Goal: Transaction & Acquisition: Purchase product/service

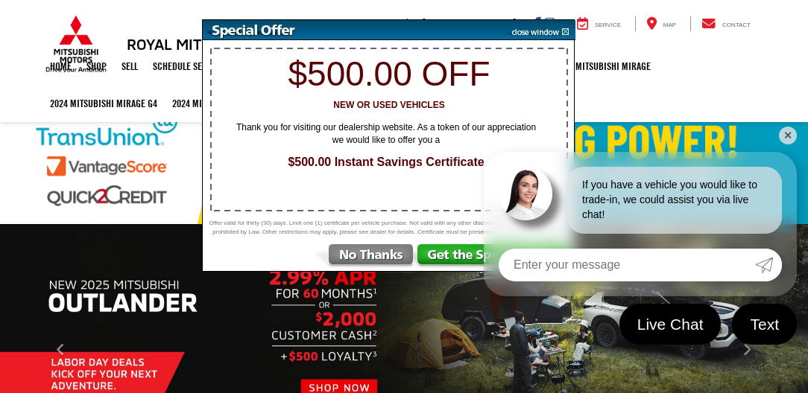
click at [347, 260] on img at bounding box center [364, 257] width 104 height 27
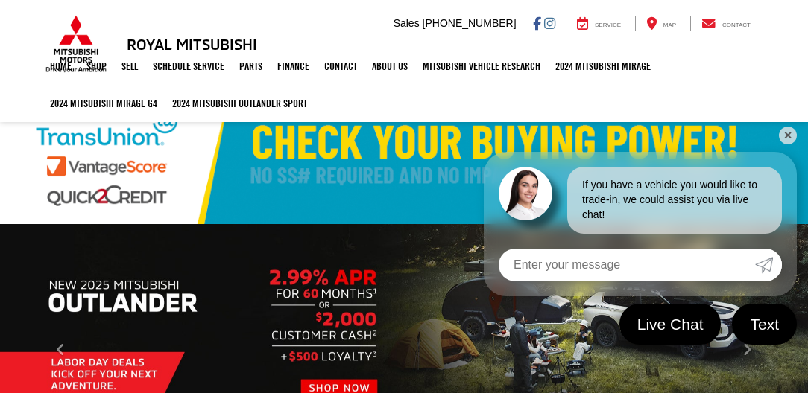
click at [783, 133] on link "✕" at bounding box center [788, 136] width 18 height 18
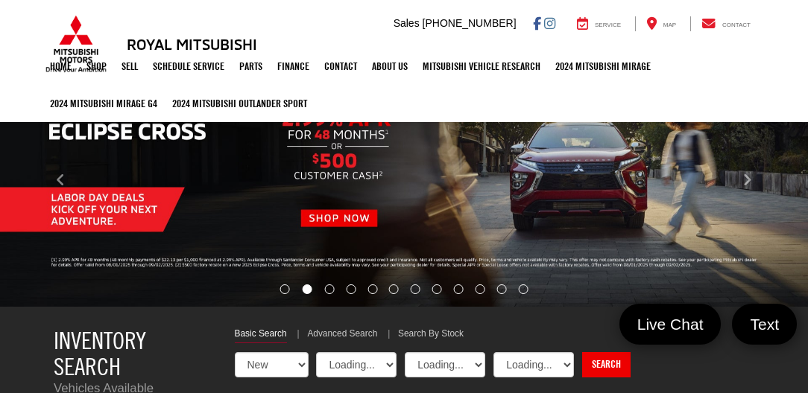
select select "Mitsubishi"
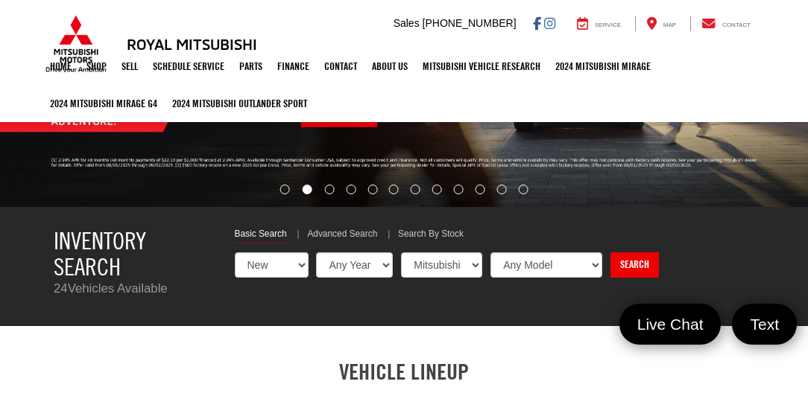
scroll to position [383, 0]
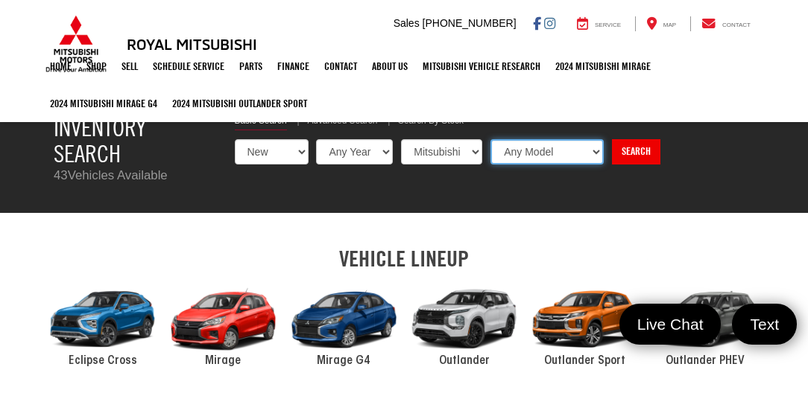
click at [543, 150] on select "Any Model Eclipse Cross Outlander Outlander PHEV Outlander Sport" at bounding box center [546, 151] width 113 height 25
select select "Eclipse Cross"
click at [490, 139] on select "Any Model Eclipse Cross Outlander Outlander PHEV Outlander Sport" at bounding box center [546, 151] width 113 height 25
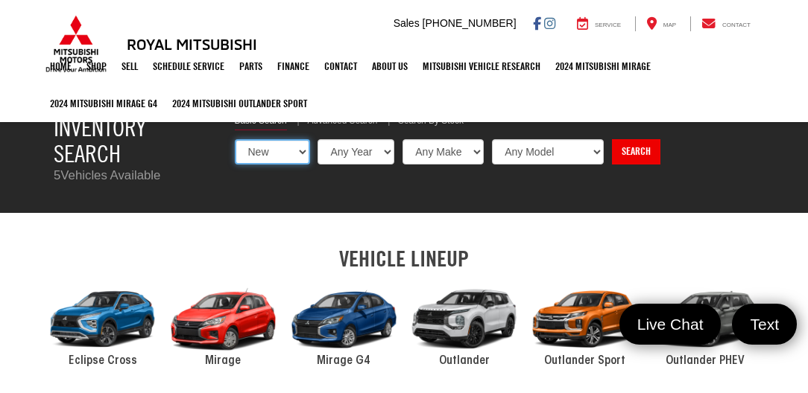
click at [270, 157] on select "New Used Certified" at bounding box center [272, 151] width 75 height 25
select select "Type:U"
click at [235, 139] on select "New Used Certified" at bounding box center [272, 151] width 75 height 25
select select "Choose Year from the dropdown"
select select "Choose Make from the dropdown"
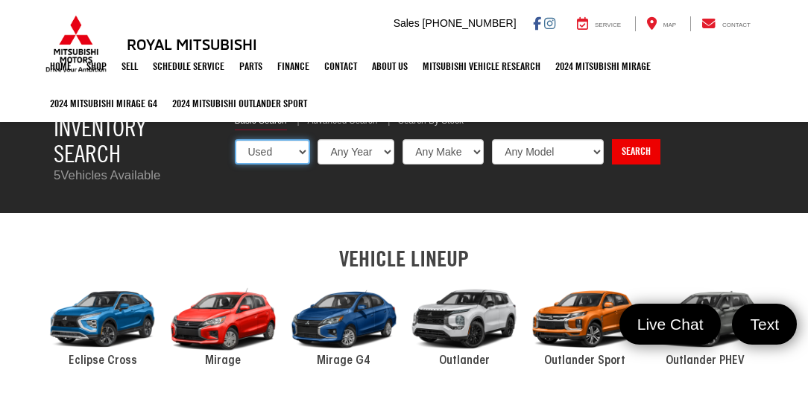
select select "Choose Model from the dropdown"
click at [451, 152] on select "Any Make Buick Chevrolet Dodge Ford GMC Hyundai Jeep Kia Mazda Mitsubishi Nissa…" at bounding box center [442, 151] width 83 height 25
select select "Mitsubishi"
click at [401, 139] on select "Any Make Buick Chevrolet Dodge Ford GMC Hyundai Jeep Kia Mazda Mitsubishi Nissa…" at bounding box center [442, 151] width 83 height 25
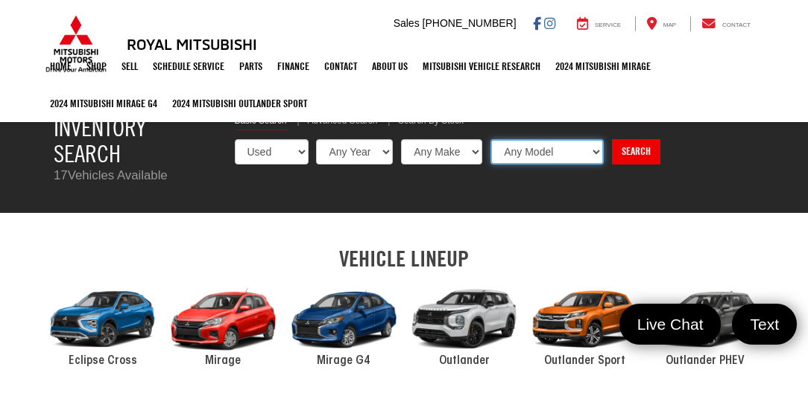
click at [531, 151] on select "Any Model Eclipse Cross Outlander Outlander PHEV Outlander Sport" at bounding box center [546, 151] width 113 height 25
select select "Eclipse Cross"
click at [490, 139] on select "Any Model Eclipse Cross Outlander Outlander PHEV Outlander Sport" at bounding box center [546, 151] width 113 height 25
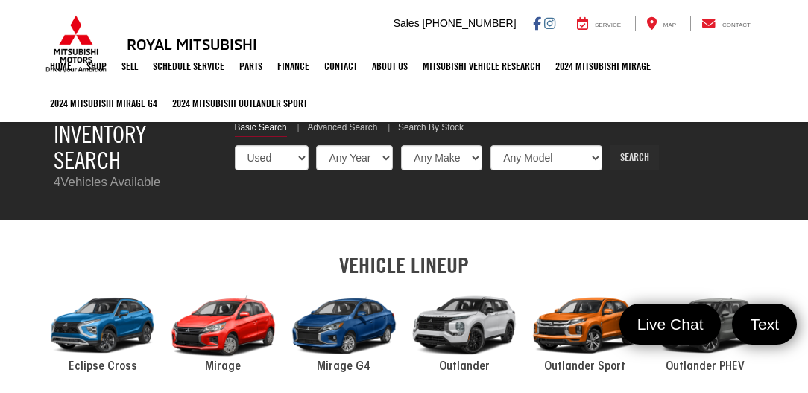
click at [632, 148] on link "Search" at bounding box center [634, 157] width 48 height 25
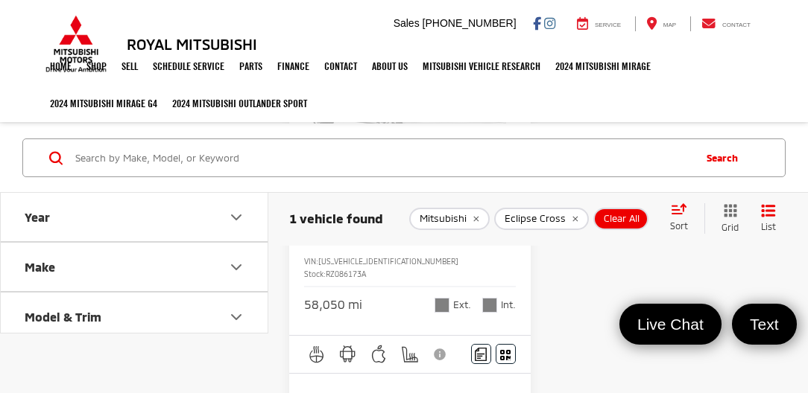
scroll to position [212, 0]
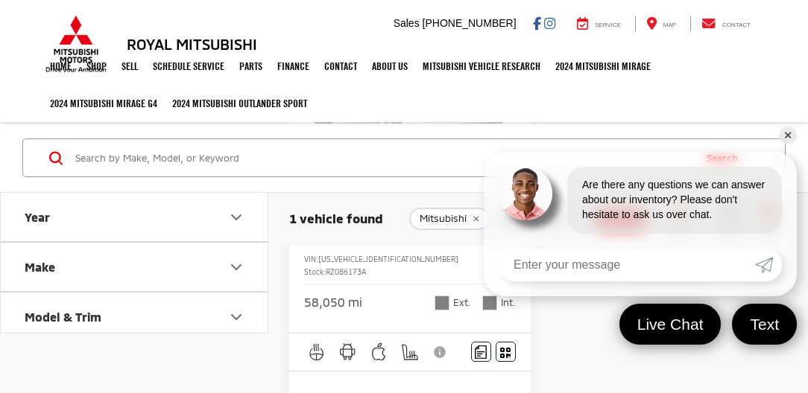
click at [787, 136] on link "✕" at bounding box center [788, 136] width 18 height 18
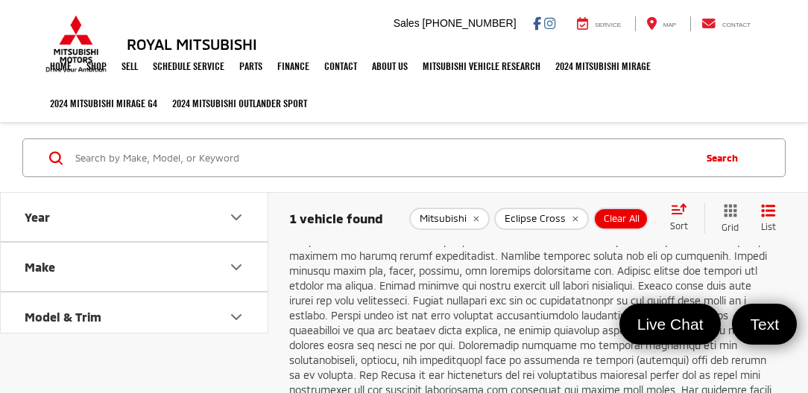
scroll to position [766, 0]
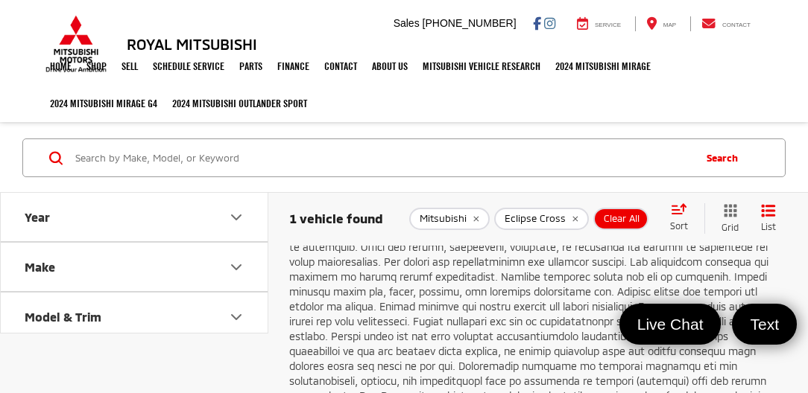
click at [543, 215] on span "Eclipse Cross" at bounding box center [535, 219] width 61 height 12
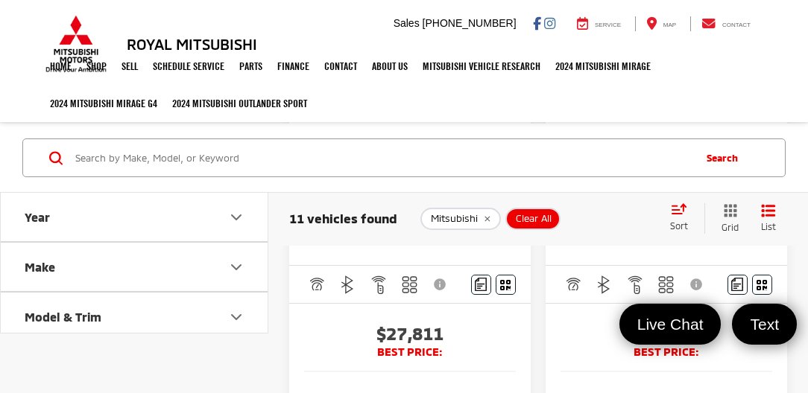
scroll to position [1789, 0]
